Goal: Task Accomplishment & Management: Manage account settings

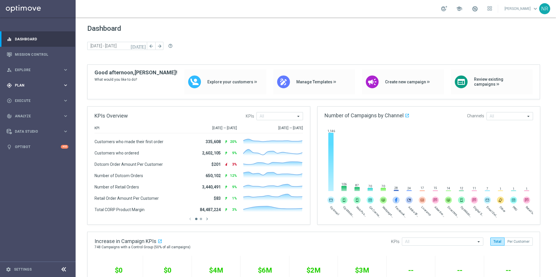
click at [52, 82] on div "gps_fixed Plan keyboard_arrow_right" at bounding box center [37, 85] width 75 height 15
click at [29, 123] on link "Streams" at bounding box center [37, 123] width 45 height 5
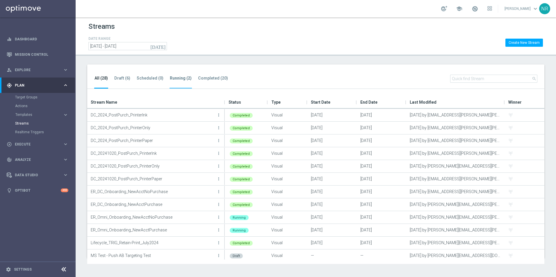
click at [179, 81] on li "Running (2)" at bounding box center [181, 82] width 22 height 14
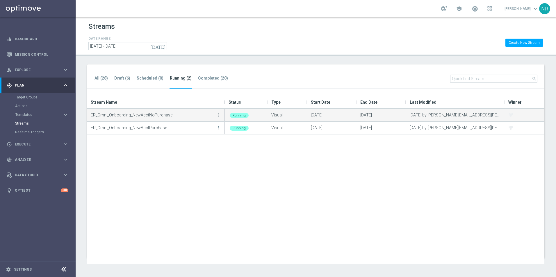
click at [218, 113] on icon "more_vert" at bounding box center [218, 115] width 5 height 5
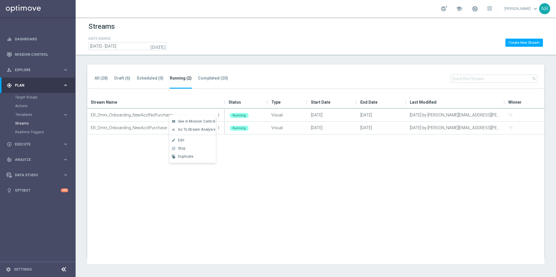
click at [256, 150] on div "ER_Omni_Onboarding_NewAcctNoPurchase more_vert Running Visual [DATE] [DATE] [DA…" at bounding box center [315, 186] width 457 height 155
click at [37, 100] on div "Target Groups" at bounding box center [45, 97] width 60 height 9
click at [33, 96] on link "Target Groups" at bounding box center [37, 97] width 45 height 5
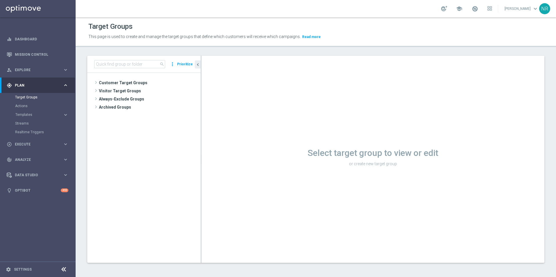
click at [125, 70] on div "search more_vert Prioritize" at bounding box center [143, 64] width 113 height 17
click at [126, 62] on input at bounding box center [129, 64] width 71 height 8
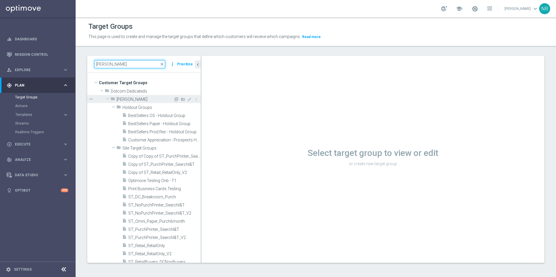
type input "[PERSON_NAME]"
click at [142, 102] on div "folder [PERSON_NAME]" at bounding box center [142, 99] width 63 height 8
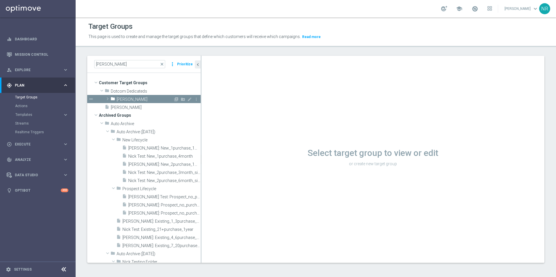
click at [131, 99] on span "[PERSON_NAME]" at bounding box center [145, 99] width 57 height 5
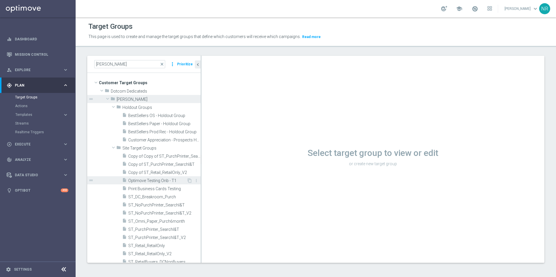
click at [154, 179] on span "Optimove Testing Onb - T1" at bounding box center [157, 181] width 58 height 5
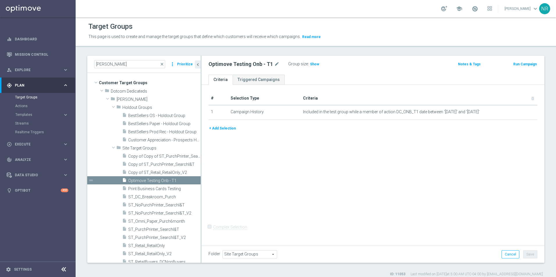
click at [223, 128] on button "+ Add Selection" at bounding box center [223, 128] width 28 height 6
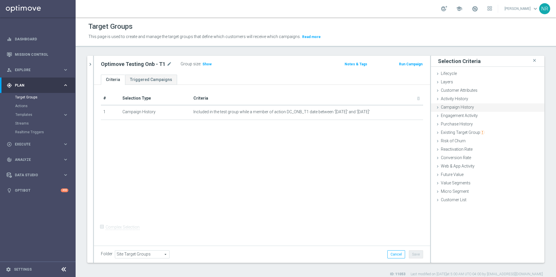
click at [469, 107] on div "Campaign History done" at bounding box center [487, 108] width 113 height 9
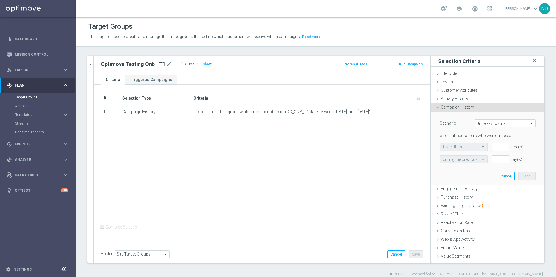
click at [500, 124] on span "Under-exposure" at bounding box center [505, 124] width 60 height 8
click at [473, 92] on div "Customer Attributes done" at bounding box center [487, 91] width 113 height 9
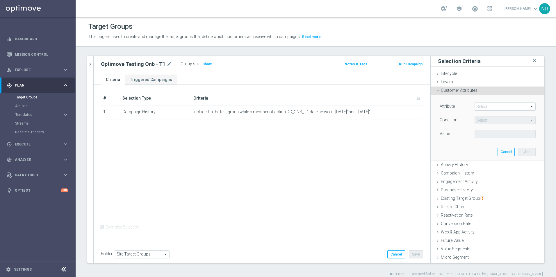
click at [488, 107] on span at bounding box center [505, 107] width 60 height 8
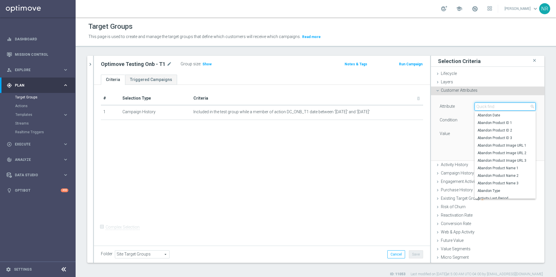
click at [487, 108] on input "search" at bounding box center [505, 107] width 61 height 8
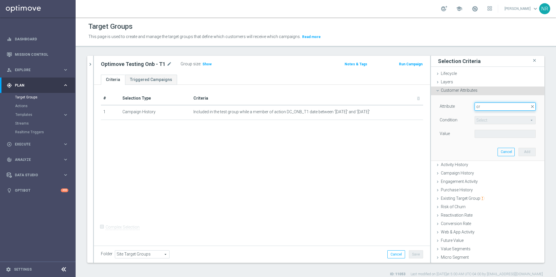
type input "c"
type input "captu"
click at [500, 117] on span "Days Since Email Capture Date" at bounding box center [505, 115] width 55 height 5
type input "Days Since Email Capture Date"
click at [483, 120] on span "=" at bounding box center [505, 121] width 60 height 8
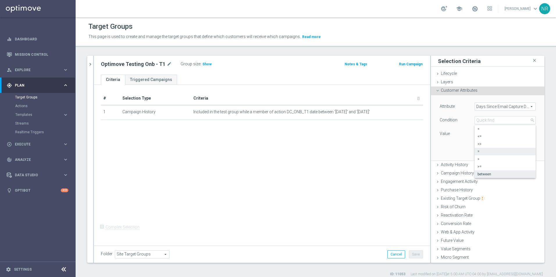
click at [486, 174] on span "between" at bounding box center [505, 174] width 55 height 5
type input "between"
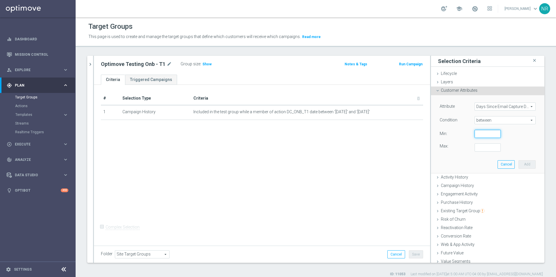
click at [475, 133] on input "number" at bounding box center [488, 134] width 26 height 8
type input "1"
click at [498, 164] on button "Cancel" at bounding box center [506, 165] width 17 height 8
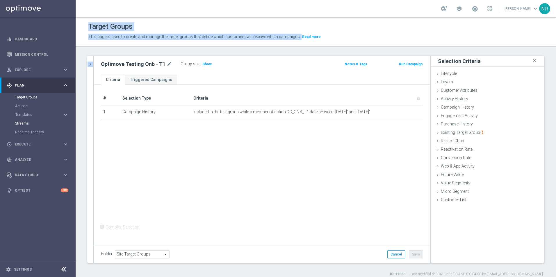
drag, startPoint x: 120, startPoint y: 70, endPoint x: 26, endPoint y: 125, distance: 108.7
click at [26, 125] on main "equalizer Dashboard Mission Control" at bounding box center [278, 138] width 556 height 277
drag, startPoint x: 26, startPoint y: 125, endPoint x: 22, endPoint y: 125, distance: 4.1
click at [22, 125] on link "Streams" at bounding box center [37, 123] width 45 height 5
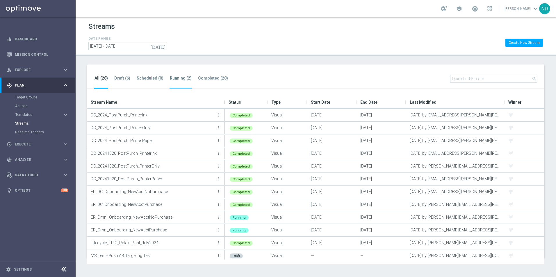
click at [170, 81] on li "Running (2)" at bounding box center [181, 82] width 22 height 14
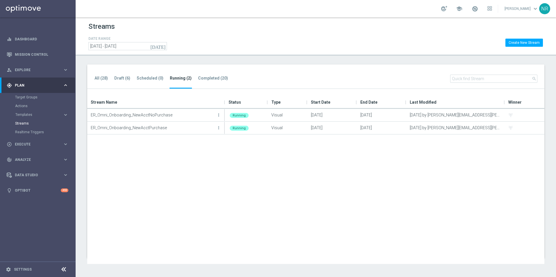
click at [37, 102] on div "Actions" at bounding box center [45, 106] width 60 height 9
click at [37, 100] on div "Target Groups" at bounding box center [45, 97] width 60 height 9
click at [33, 97] on link "Target Groups" at bounding box center [37, 97] width 45 height 5
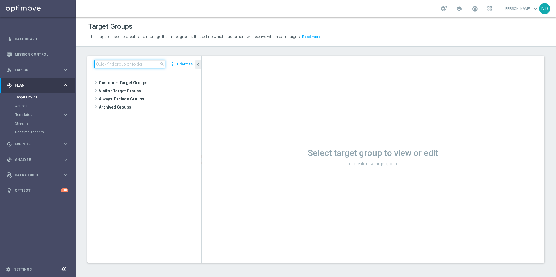
click at [145, 68] on input at bounding box center [129, 64] width 71 height 8
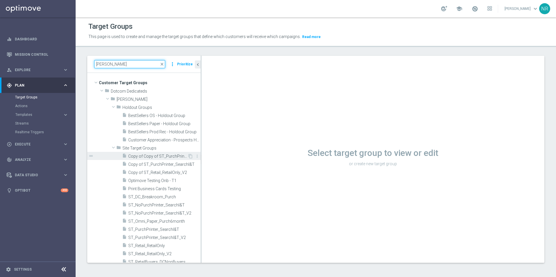
type input "[PERSON_NAME]"
click at [151, 157] on span "Copy of Copy of ST_PurchPrinter_SearchI&T" at bounding box center [157, 156] width 59 height 5
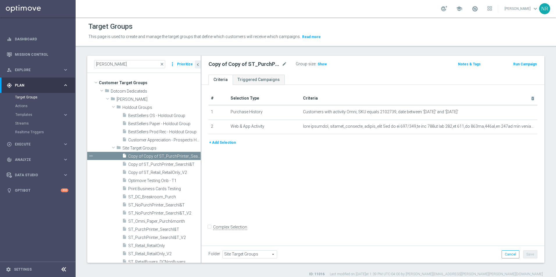
click at [225, 143] on button "+ Add Selection" at bounding box center [223, 143] width 28 height 6
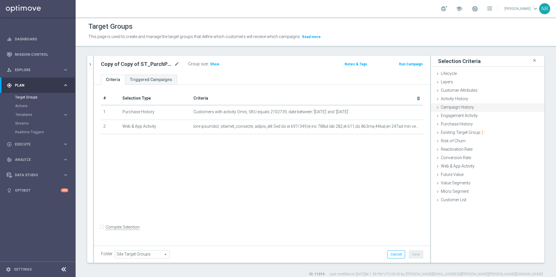
click at [469, 109] on div "Campaign History done" at bounding box center [487, 108] width 113 height 9
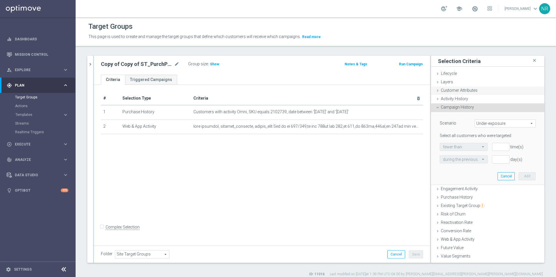
click at [461, 91] on span "Customer Attributes" at bounding box center [459, 90] width 37 height 5
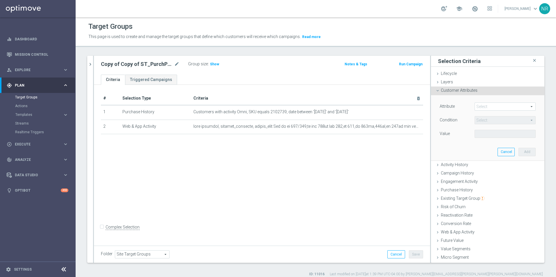
click at [485, 107] on span at bounding box center [505, 107] width 60 height 8
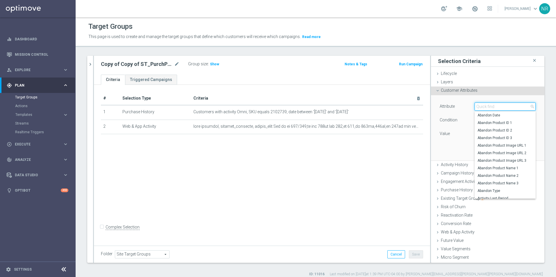
click at [482, 108] on input "search" at bounding box center [505, 107] width 61 height 8
type input "capture"
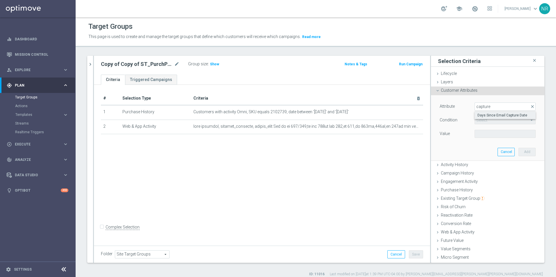
click at [484, 115] on span "Days Since Email Capture Date" at bounding box center [505, 115] width 55 height 5
type input "Days Since Email Capture Date"
click at [500, 123] on span "=" at bounding box center [505, 121] width 60 height 8
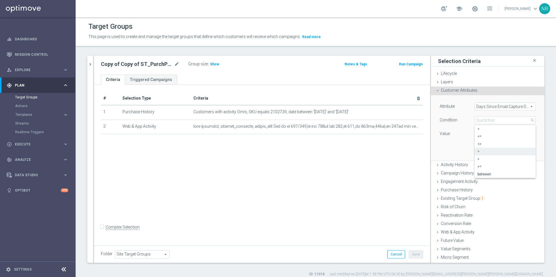
scroll to position [8, 0]
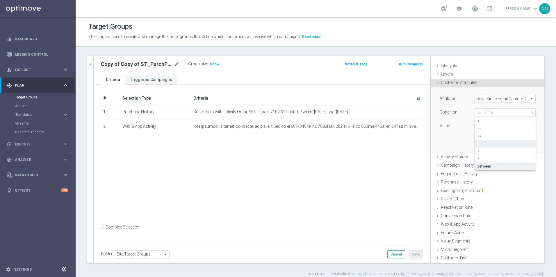
click at [494, 165] on span "between" at bounding box center [505, 166] width 55 height 5
type input "between"
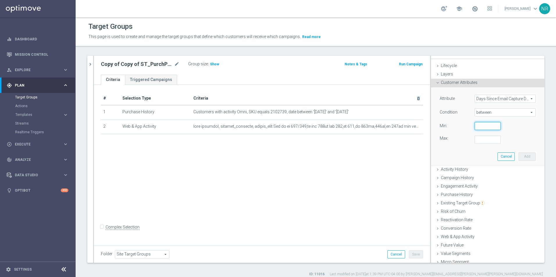
click at [476, 127] on input "number" at bounding box center [488, 126] width 26 height 8
click at [498, 156] on button "Cancel" at bounding box center [506, 157] width 17 height 8
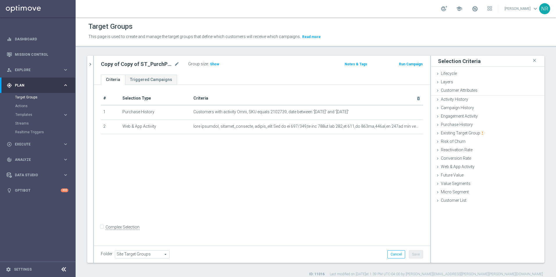
scroll to position [0, 0]
